Goal: Task Accomplishment & Management: Complete application form

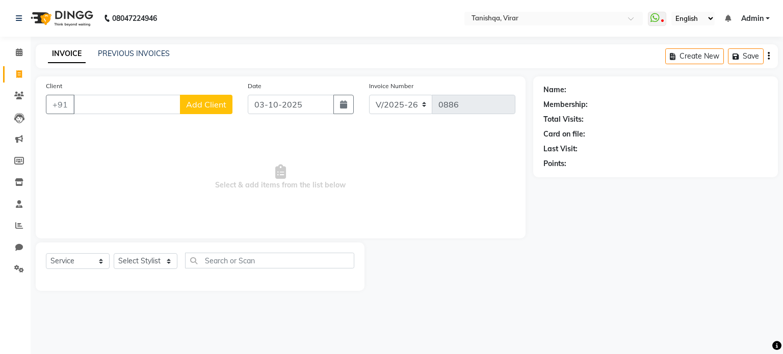
select select "8149"
select select "service"
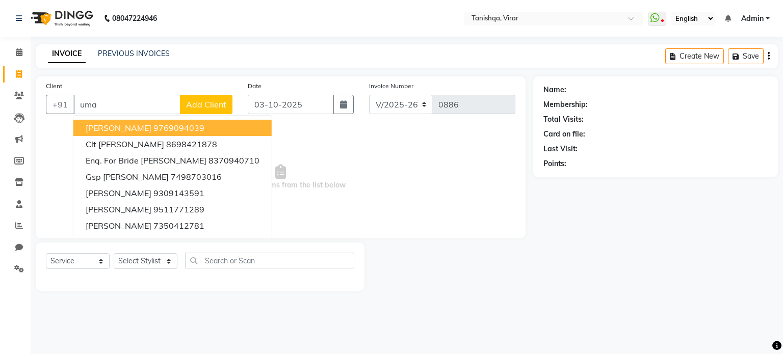
click at [118, 126] on span "[PERSON_NAME]" at bounding box center [119, 128] width 66 height 10
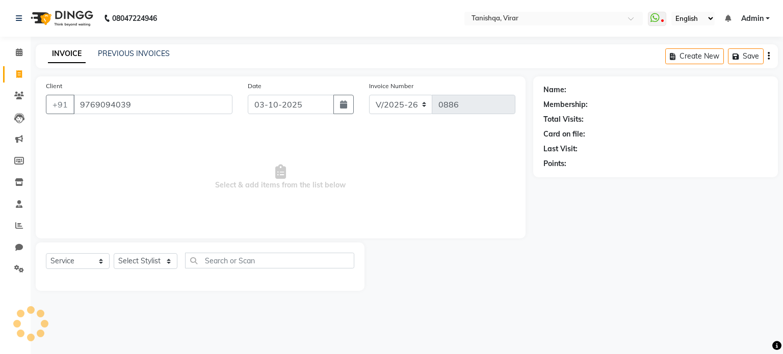
type input "9769094039"
select select "1: Object"
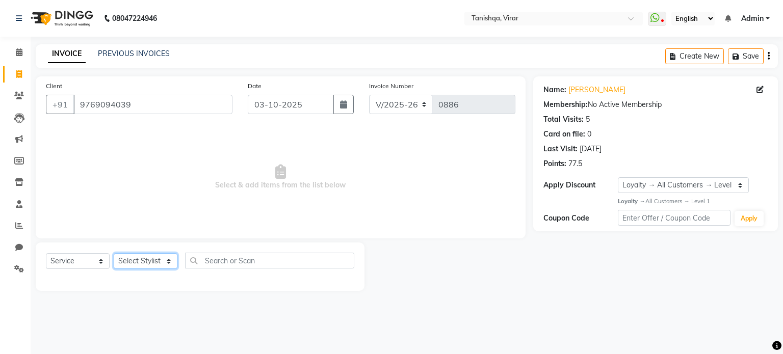
click at [145, 255] on select "Select Stylist [PERSON_NAME] [PERSON_NAME] [PERSON_NAME] [PERSON_NAME] [PERSON_…" at bounding box center [146, 261] width 64 height 16
select select "75948"
click at [114, 254] on select "Select Stylist [PERSON_NAME] [PERSON_NAME] [PERSON_NAME] [PERSON_NAME] [PERSON_…" at bounding box center [146, 261] width 64 height 16
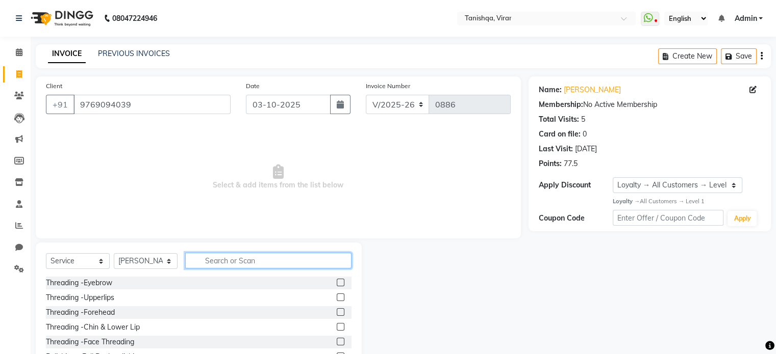
click at [222, 261] on input "text" at bounding box center [268, 261] width 166 height 16
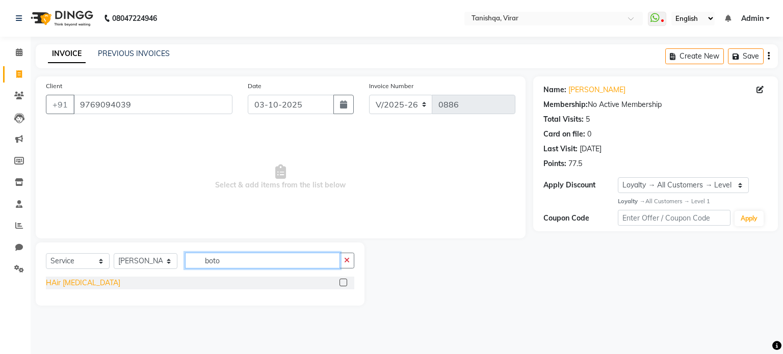
type input "boto"
click at [55, 283] on div "HAir [MEDICAL_DATA]" at bounding box center [83, 283] width 74 height 11
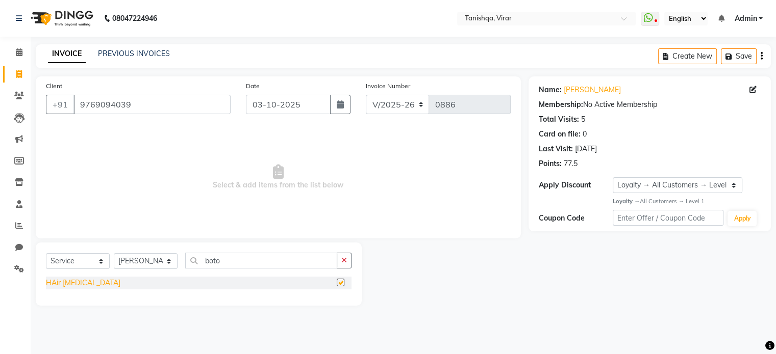
checkbox input "false"
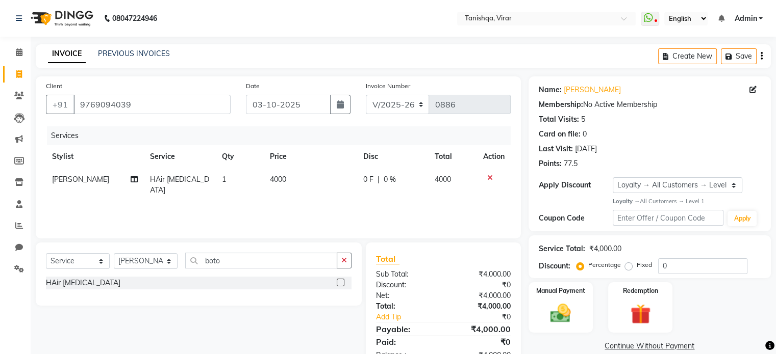
click at [131, 181] on icon at bounding box center [134, 179] width 7 height 7
select select "75948"
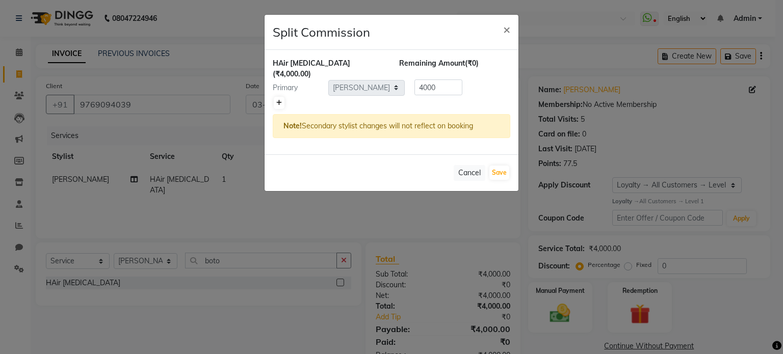
click at [277, 100] on icon at bounding box center [279, 103] width 6 height 6
type input "2000"
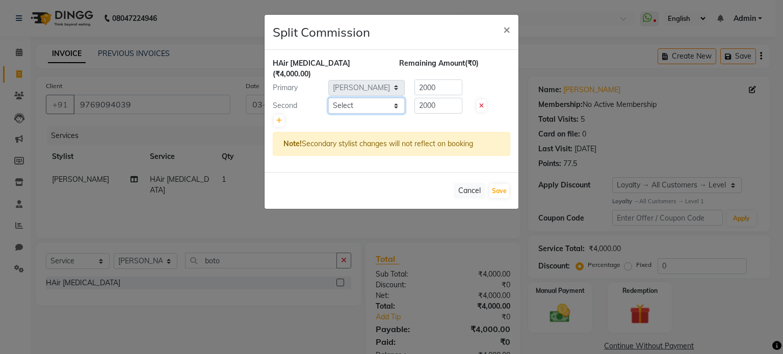
click at [361, 98] on select "Select [PERSON_NAME] [PERSON_NAME] [PERSON_NAME] [PERSON_NAME] [PERSON_NAME]" at bounding box center [366, 106] width 77 height 16
select select "75949"
click at [328, 98] on select "Select [PERSON_NAME] [PERSON_NAME] [PERSON_NAME] [PERSON_NAME] [PERSON_NAME]" at bounding box center [366, 106] width 77 height 16
click at [500, 184] on button "Save" at bounding box center [500, 191] width 20 height 14
select select "Select"
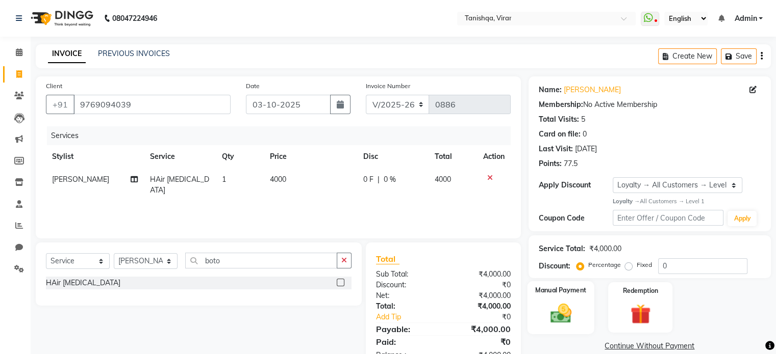
click at [563, 316] on img at bounding box center [560, 313] width 34 height 24
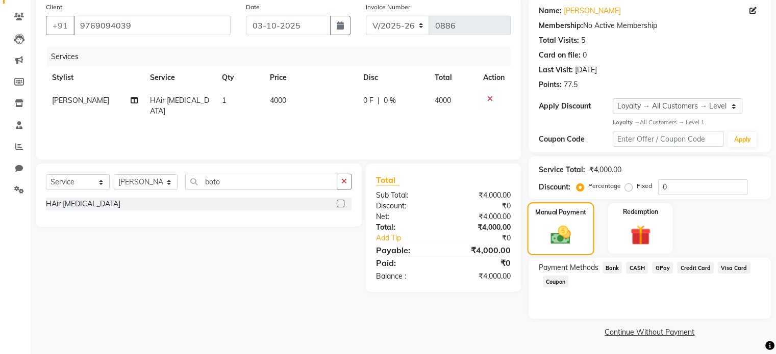
scroll to position [80, 0]
click at [662, 267] on span "GPay" at bounding box center [662, 268] width 21 height 12
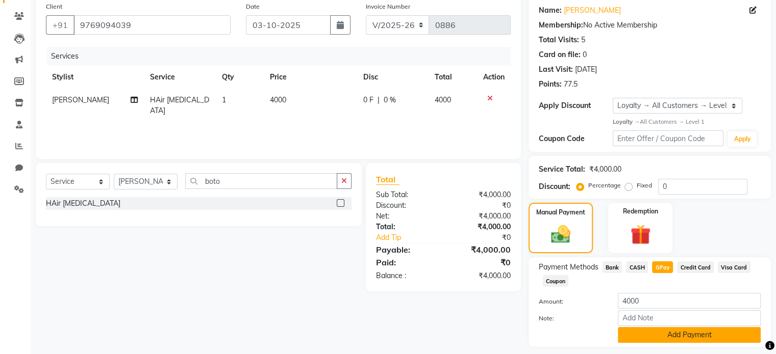
click at [667, 333] on button "Add Payment" at bounding box center [689, 335] width 143 height 16
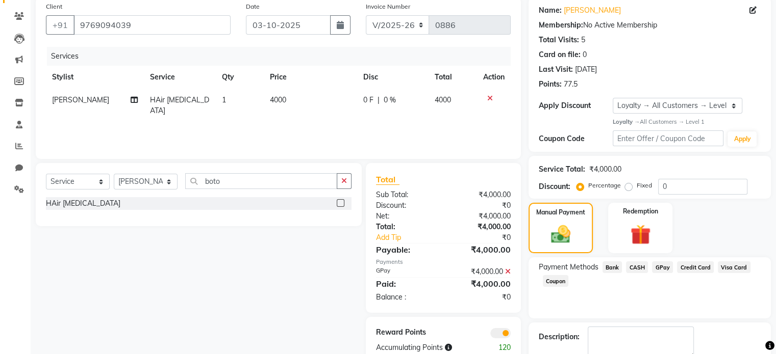
scroll to position [137, 0]
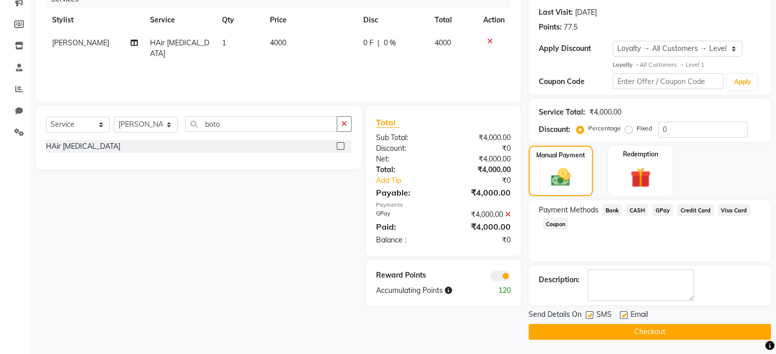
click at [655, 334] on button "Checkout" at bounding box center [649, 332] width 242 height 16
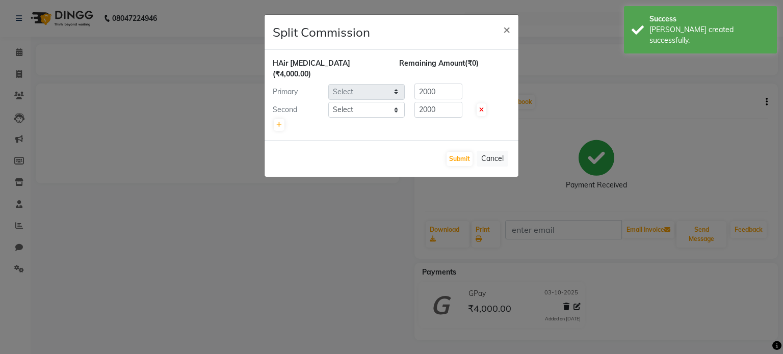
select select "75948"
select select "75949"
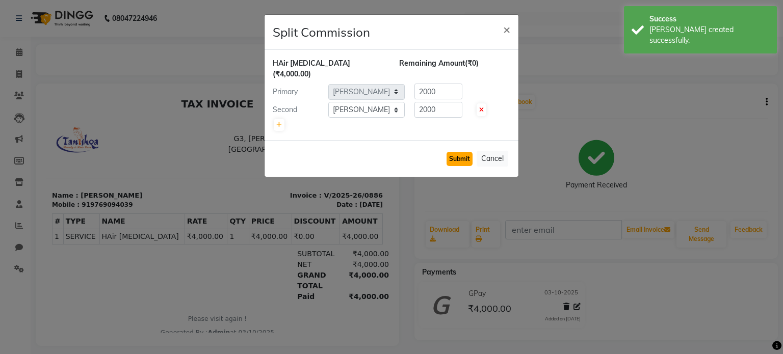
click at [456, 152] on button "Submit" at bounding box center [460, 159] width 26 height 14
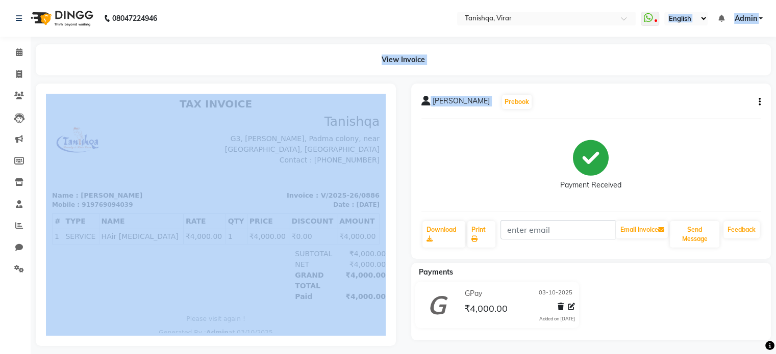
drag, startPoint x: 456, startPoint y: 150, endPoint x: 541, endPoint y: -5, distance: 176.7
click at [541, 0] on html "08047224946 Select Location × Tanishqa, Virar WhatsApp Status ✕ Status: Disconn…" at bounding box center [388, 177] width 776 height 354
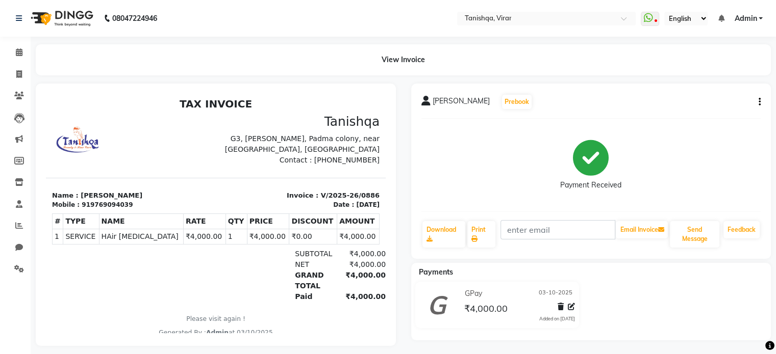
click at [255, 201] on div "Invoice : V/2025-26/0886 Date : [DATE]" at bounding box center [301, 200] width 170 height 19
